Goal: Transaction & Acquisition: Purchase product/service

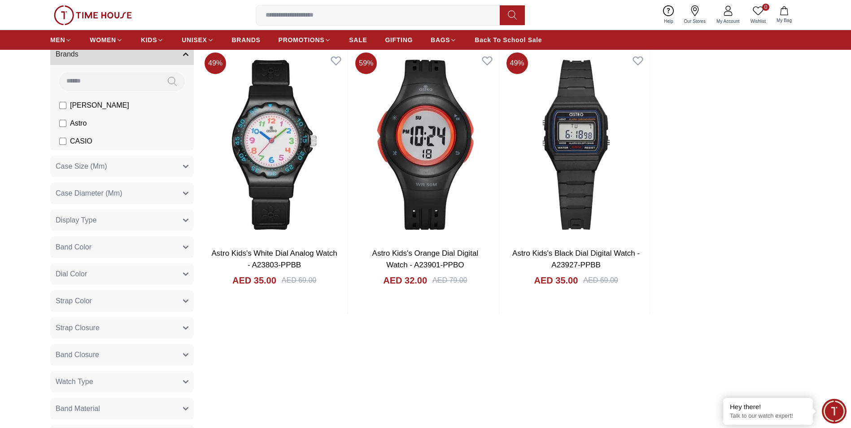
scroll to position [404, 0]
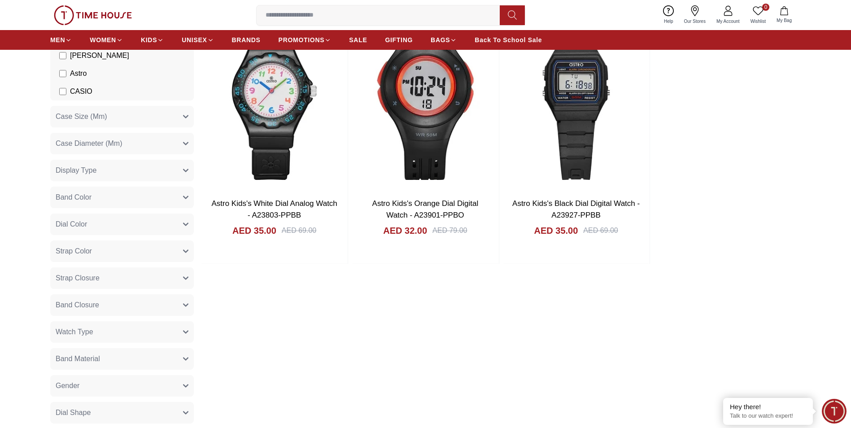
click at [77, 88] on span "CASIO" at bounding box center [81, 91] width 22 height 11
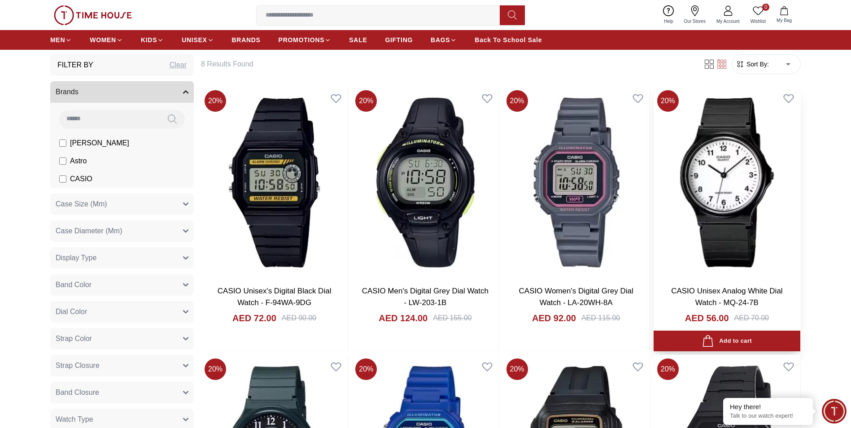
scroll to position [271, 0]
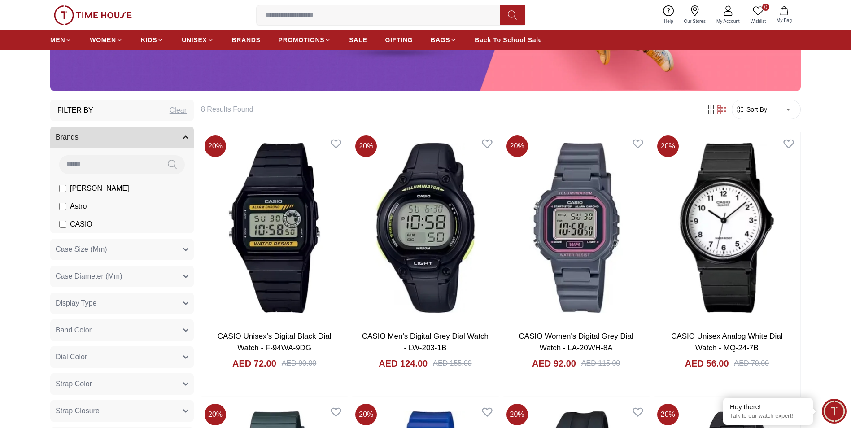
click at [117, 15] on img at bounding box center [93, 15] width 78 height 20
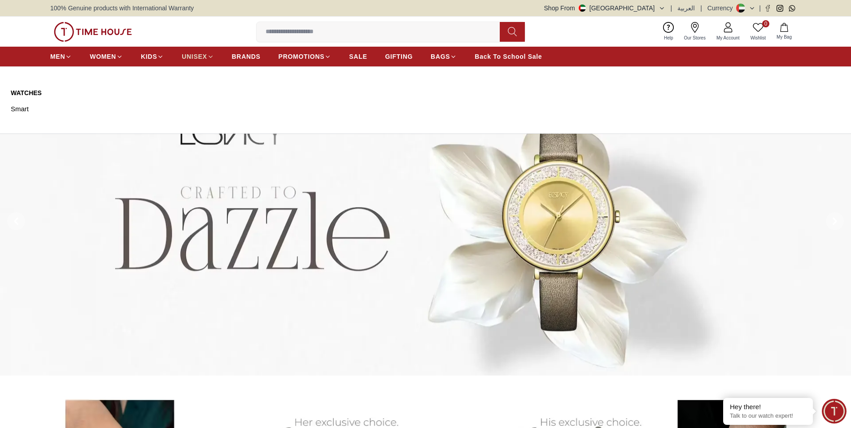
click at [195, 54] on span "UNISEX" at bounding box center [194, 56] width 25 height 9
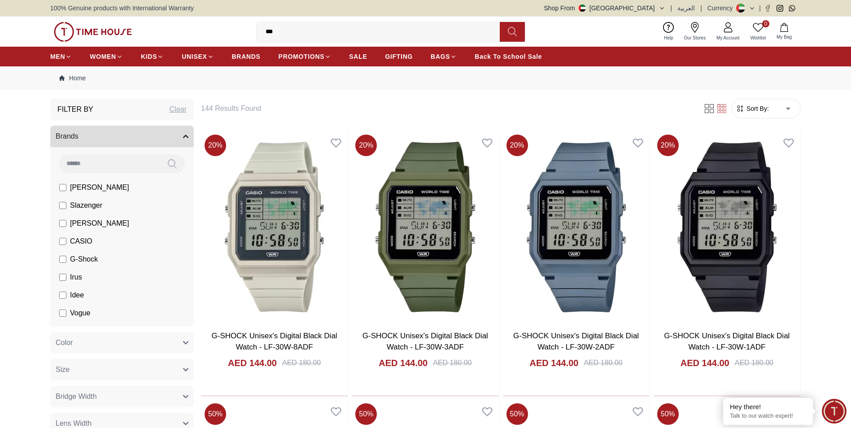
click at [110, 35] on img at bounding box center [93, 32] width 78 height 20
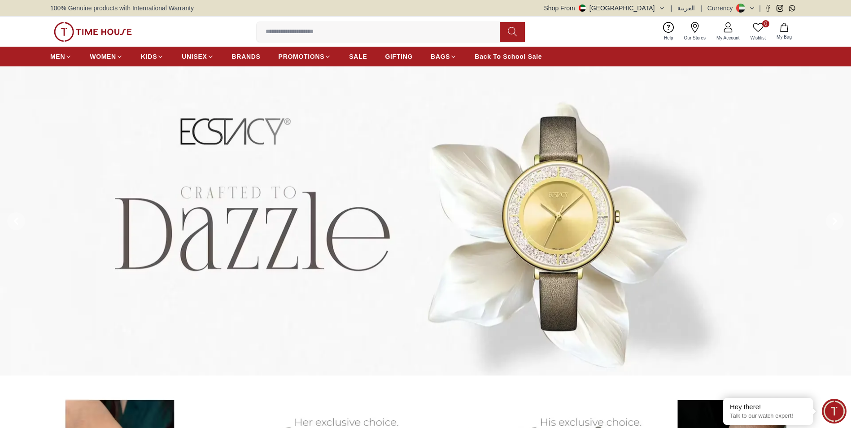
click at [273, 26] on input at bounding box center [382, 32] width 250 height 18
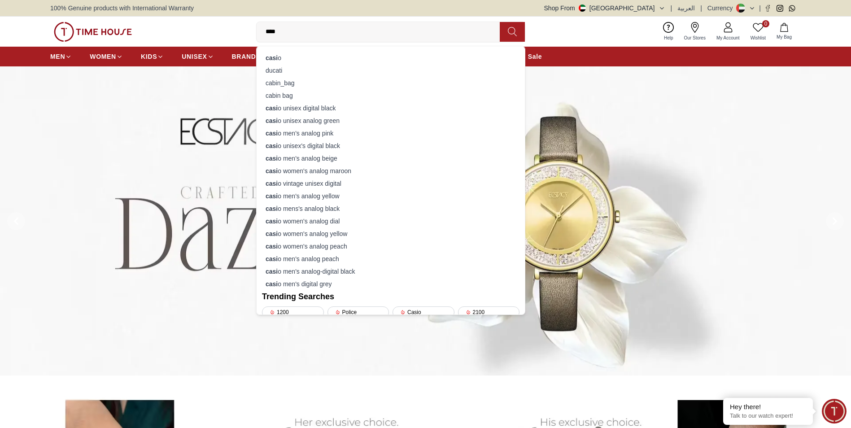
type input "*****"
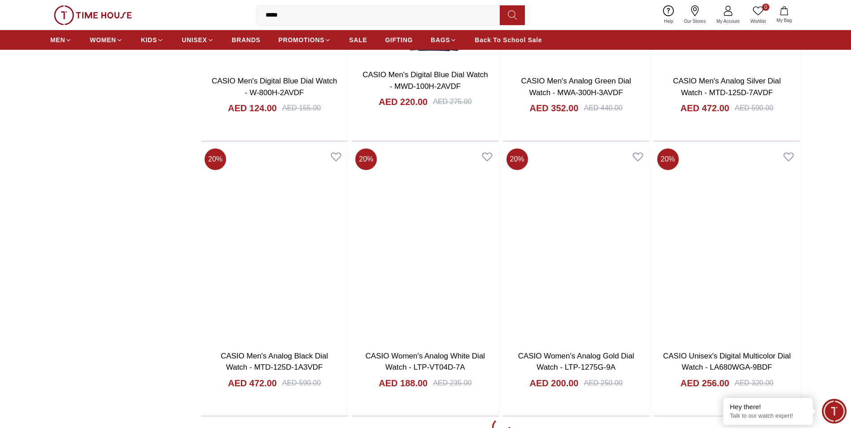
scroll to position [1076, 0]
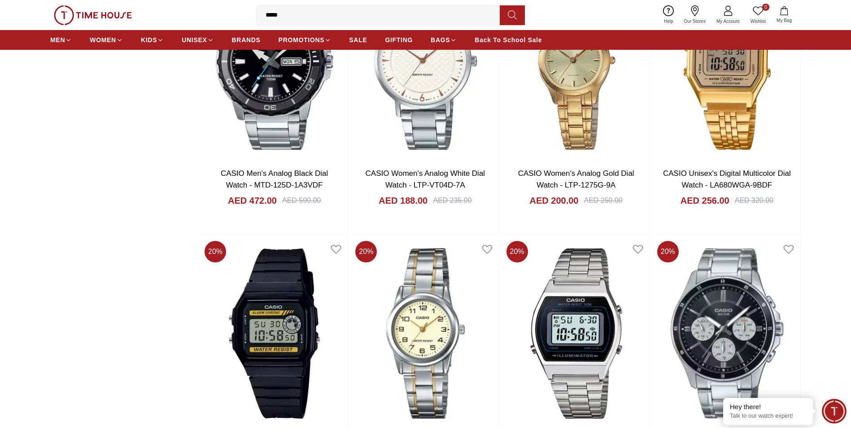
scroll to position [1301, 0]
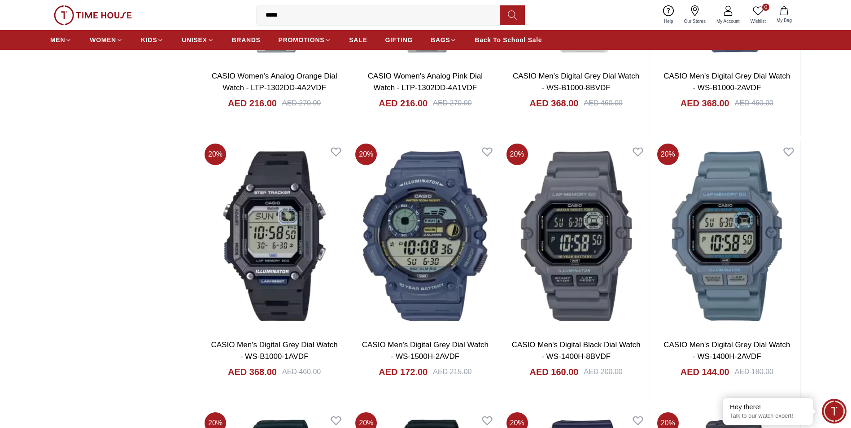
scroll to position [3498, 0]
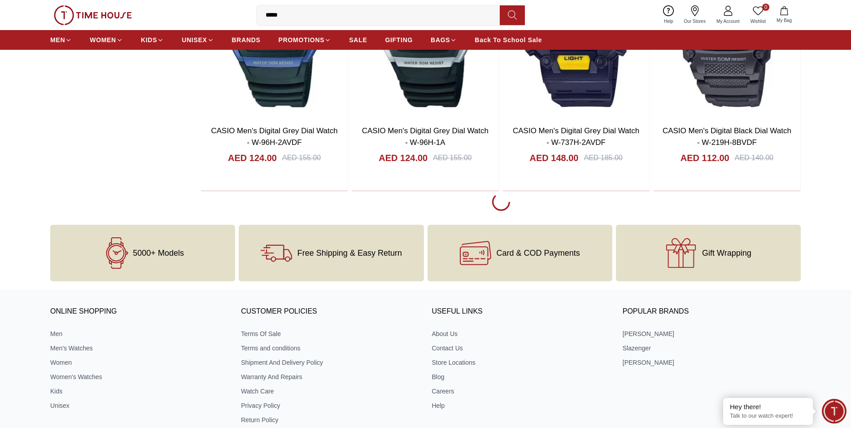
scroll to position [3868, 0]
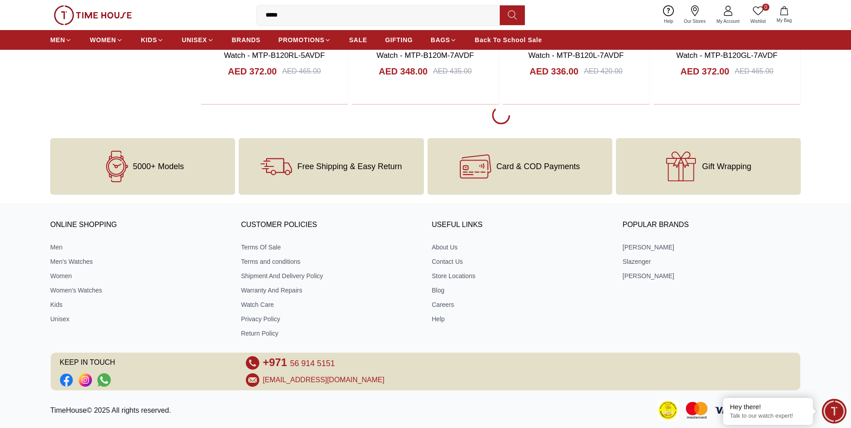
scroll to position [6780, 0]
